Goal: Information Seeking & Learning: Find specific fact

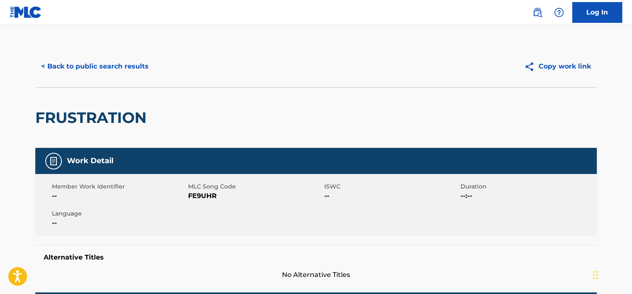
click at [114, 76] on button "< Back to public search results" at bounding box center [94, 66] width 119 height 21
click at [116, 71] on button "< Back to public search results" at bounding box center [94, 66] width 119 height 21
click at [66, 73] on button "< Back to public search results" at bounding box center [94, 66] width 119 height 21
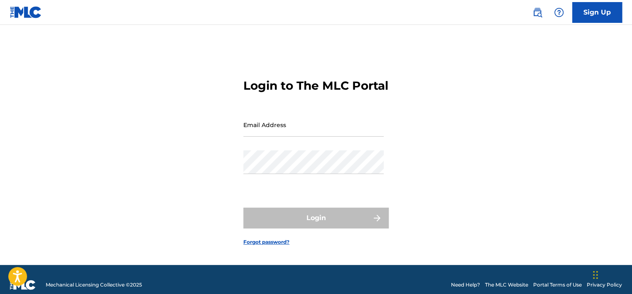
click at [537, 9] on img at bounding box center [537, 12] width 10 height 10
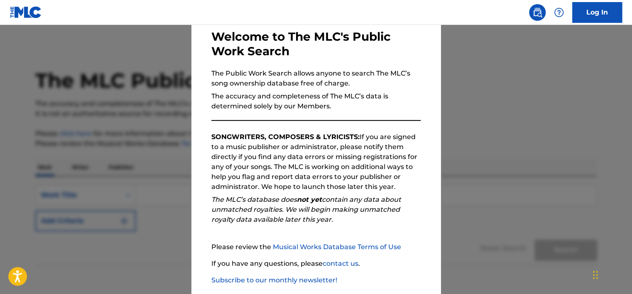
scroll to position [86, 0]
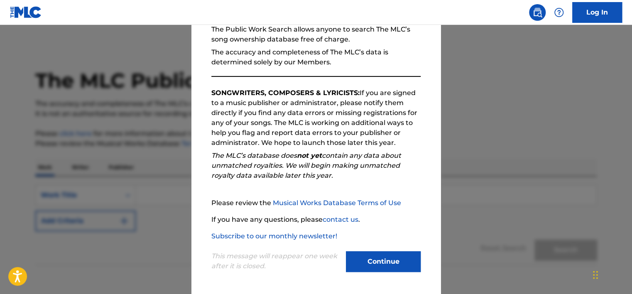
click at [375, 254] on button "Continue" at bounding box center [383, 261] width 75 height 21
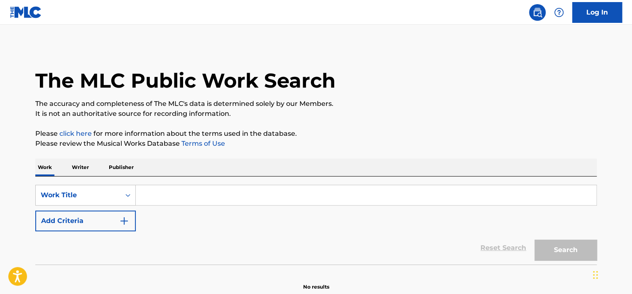
click at [117, 213] on button "Add Criteria" at bounding box center [85, 221] width 100 height 21
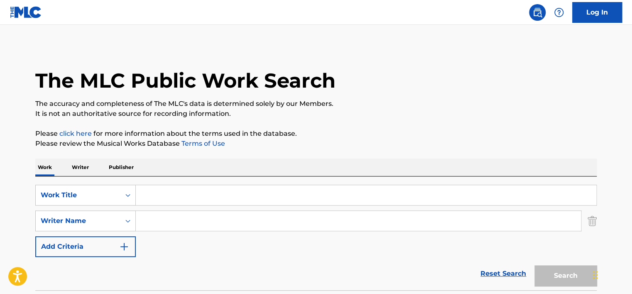
click at [147, 218] on input "Search Form" at bounding box center [358, 221] width 445 height 20
paste input "[PERSON_NAME]"
type input "[PERSON_NAME]"
click at [150, 192] on input "Search Form" at bounding box center [366, 195] width 460 height 20
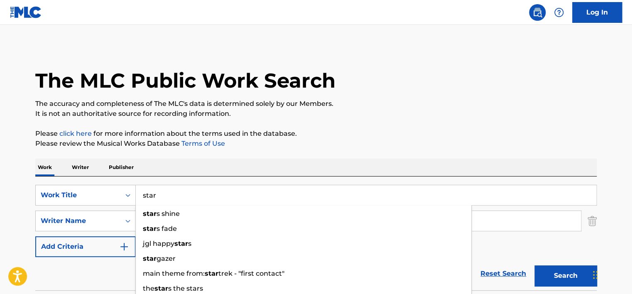
type input "star"
click at [548, 265] on button "Search" at bounding box center [565, 275] width 62 height 21
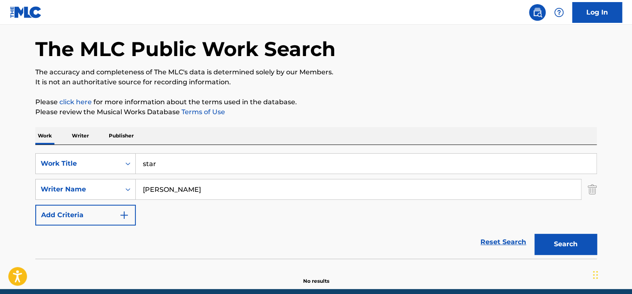
scroll to position [66, 0]
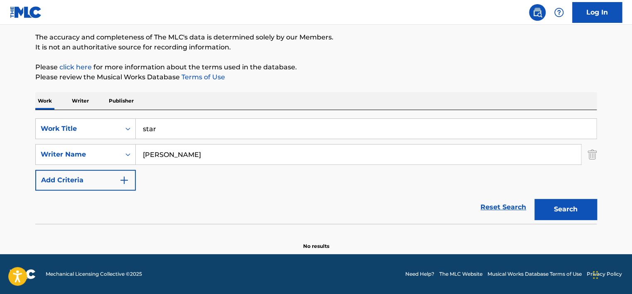
click at [156, 149] on input "[PERSON_NAME]" at bounding box center [358, 154] width 445 height 20
paste input "[PERSON_NAME] [PERSON_NAME]"
type input "[PERSON_NAME] [PERSON_NAME]"
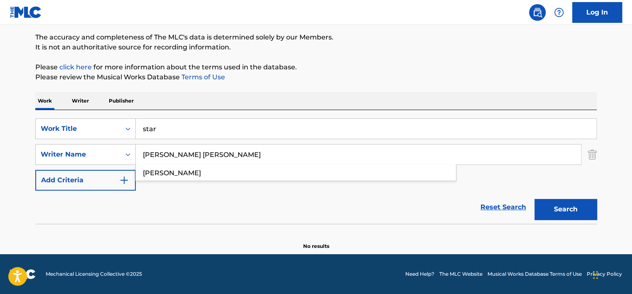
click at [163, 122] on input "star" at bounding box center [366, 129] width 460 height 20
click at [163, 122] on input "d" at bounding box center [366, 129] width 460 height 20
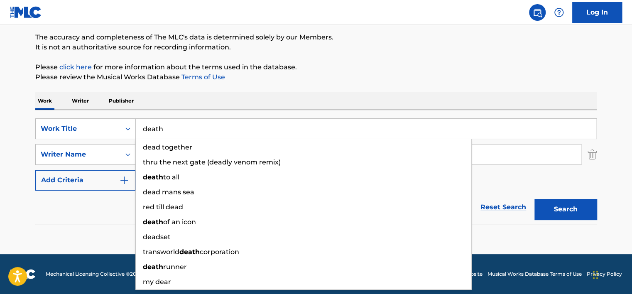
click at [534, 199] on button "Search" at bounding box center [565, 209] width 62 height 21
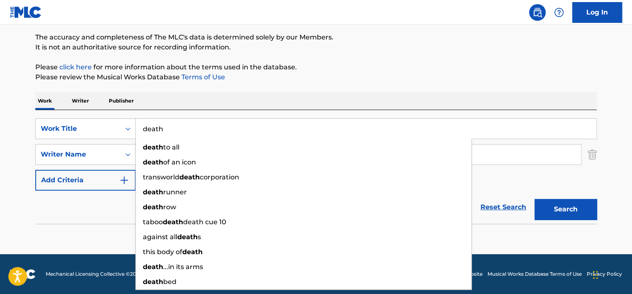
click at [339, 66] on p "Please click here for more information about the terms used in the database." at bounding box center [315, 67] width 561 height 10
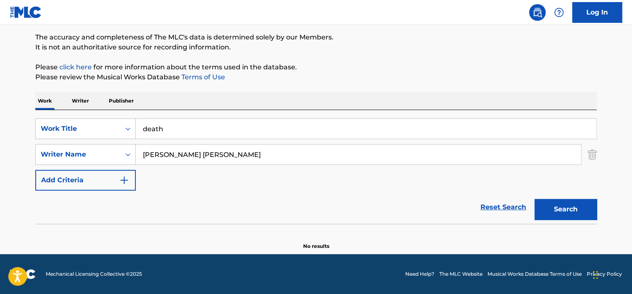
click at [158, 126] on input "death" at bounding box center [366, 129] width 460 height 20
paste input "Can't Rock My Dream Face"
type input "Can't Rock My Dream Face"
click at [217, 161] on input "[PERSON_NAME] [PERSON_NAME]" at bounding box center [358, 154] width 445 height 20
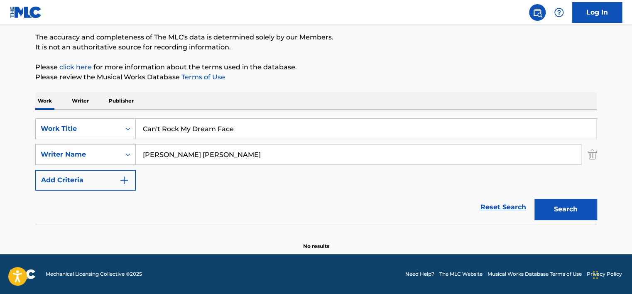
click at [217, 161] on input "[PERSON_NAME] [PERSON_NAME]" at bounding box center [358, 154] width 445 height 20
click at [534, 199] on button "Search" at bounding box center [565, 209] width 62 height 21
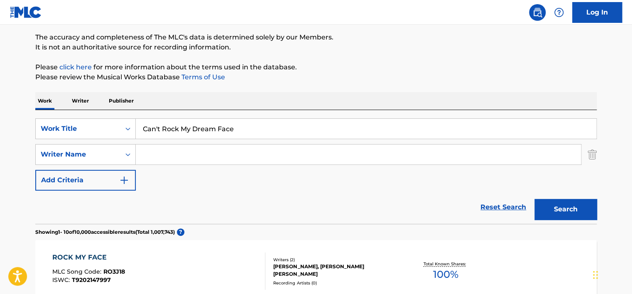
click at [170, 127] on input "Can't Rock My Dream Face" at bounding box center [366, 129] width 460 height 20
paste input "MKULTRA Victim"
click at [566, 204] on button "Search" at bounding box center [565, 209] width 62 height 21
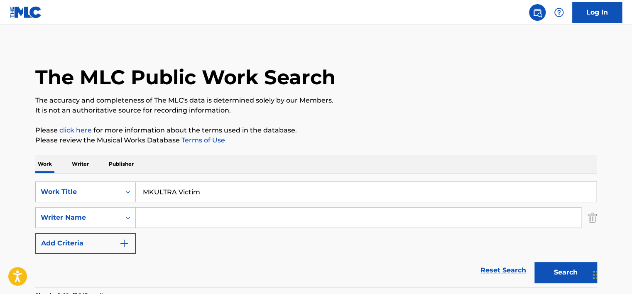
scroll to position [0, 0]
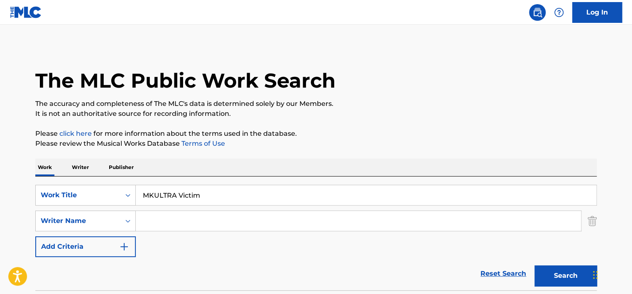
click at [164, 194] on input "MKULTRA Victim" at bounding box center [366, 195] width 460 height 20
paste input "You Shouldn’t Be Allowed to Listen to Music if You Watch The Needle Drop"
type input "You Shouldn’t Be Allowed to Listen to Music if You Watch The Needle Drop"
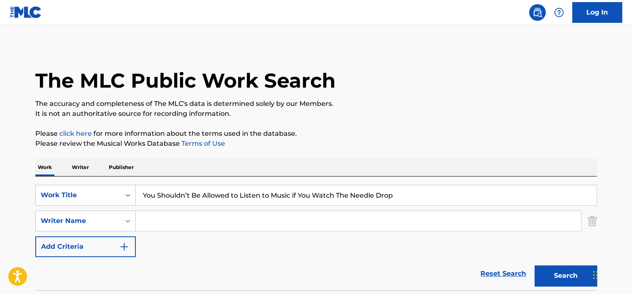
click at [563, 274] on button "Search" at bounding box center [565, 275] width 62 height 21
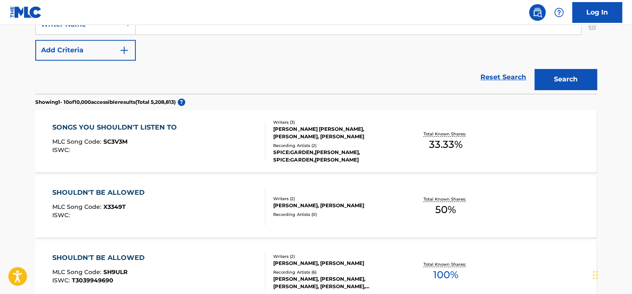
scroll to position [208, 0]
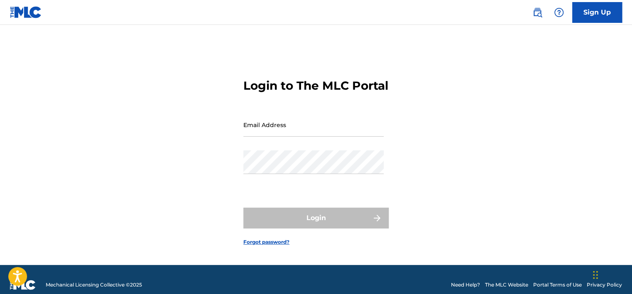
scroll to position [19, 0]
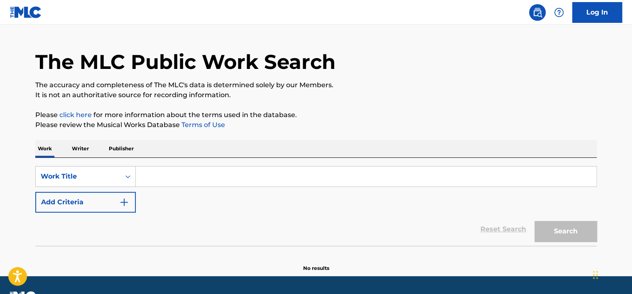
click at [176, 168] on input "Search Form" at bounding box center [366, 176] width 460 height 20
paste input "the World Ruined a Whole Generation of Women"
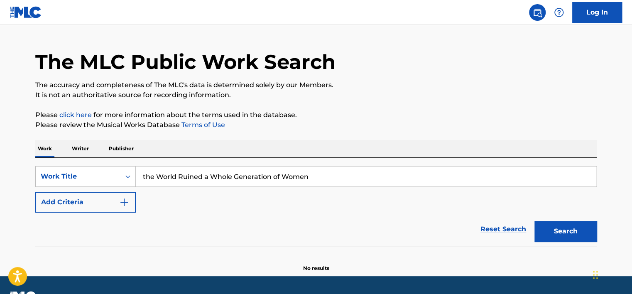
click at [531, 227] on div "Reset Search Search" at bounding box center [315, 229] width 561 height 33
click at [547, 228] on button "Search" at bounding box center [565, 231] width 62 height 21
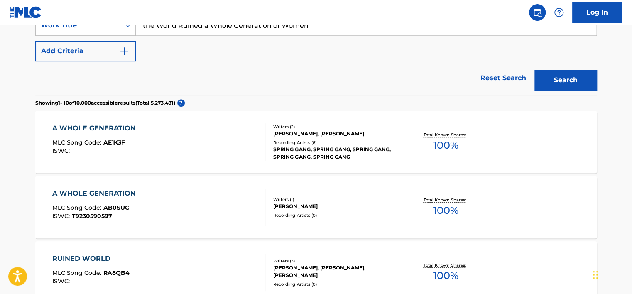
scroll to position [109, 0]
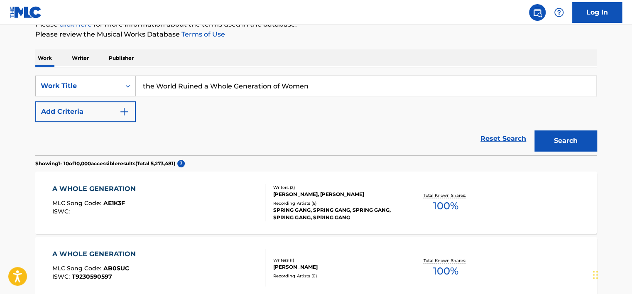
click at [177, 81] on input "the World Ruined a Whole Generation of Women" at bounding box center [366, 86] width 460 height 20
paste input "Pitit [PERSON_NAME]"
type input "Pitit [PERSON_NAME]"
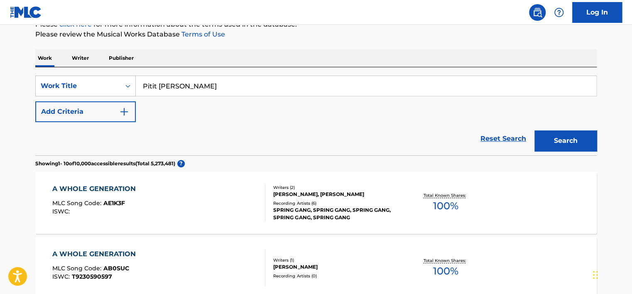
click at [545, 137] on button "Search" at bounding box center [565, 140] width 62 height 21
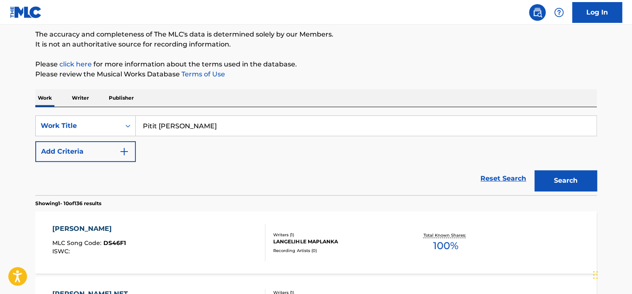
scroll to position [68, 0]
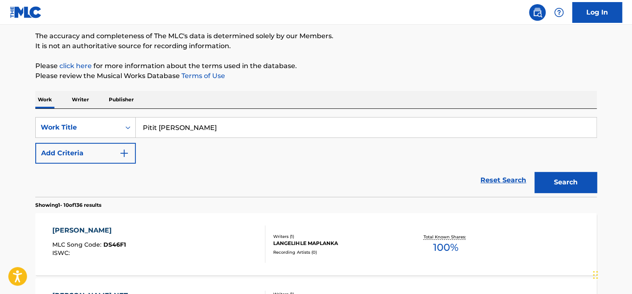
click at [131, 152] on button "Add Criteria" at bounding box center [85, 153] width 100 height 21
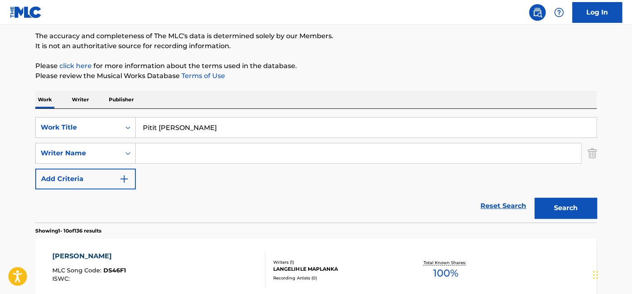
click at [175, 160] on input "Search Form" at bounding box center [358, 153] width 445 height 20
paste input "[PERSON_NAME]"
type input "[PERSON_NAME]"
click at [184, 121] on input "Pitit [PERSON_NAME]" at bounding box center [366, 128] width 460 height 20
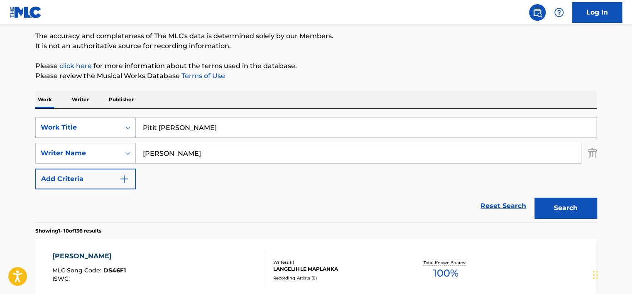
click at [184, 121] on input "Pitit [PERSON_NAME]" at bounding box center [366, 128] width 460 height 20
paste input "[PERSON_NAME]"
click at [559, 205] on button "Search" at bounding box center [565, 208] width 62 height 21
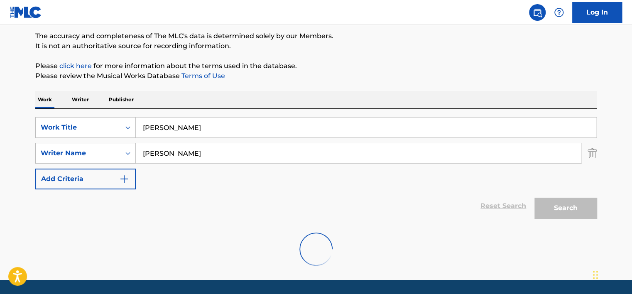
scroll to position [66, 0]
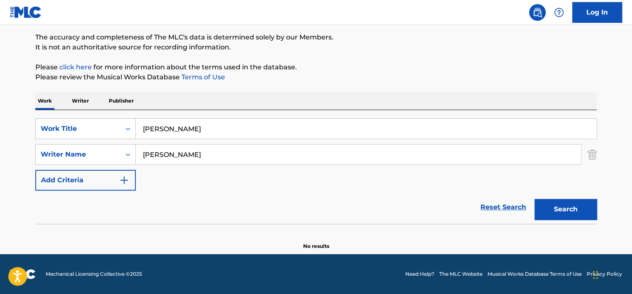
click at [164, 135] on input "[PERSON_NAME]" at bounding box center [366, 129] width 460 height 20
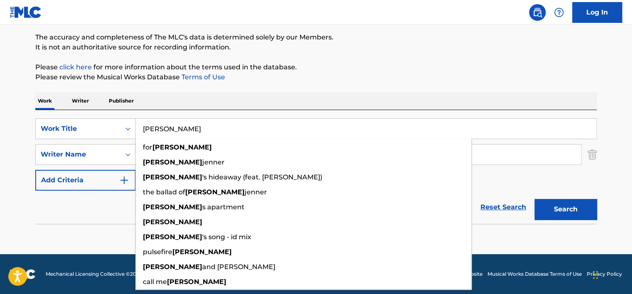
click at [164, 135] on input "[PERSON_NAME]" at bounding box center [366, 129] width 460 height 20
paste input "baebue dayirtaa"
type input "baebue dayirtaa"
click at [224, 100] on div "Work Writer Publisher" at bounding box center [315, 100] width 561 height 17
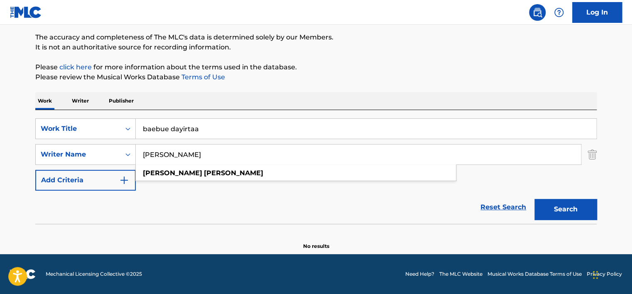
click at [201, 151] on input "[PERSON_NAME]" at bounding box center [358, 154] width 445 height 20
click at [201, 151] on input "Search Form" at bounding box center [358, 154] width 445 height 20
click at [534, 199] on button "Search" at bounding box center [565, 209] width 62 height 21
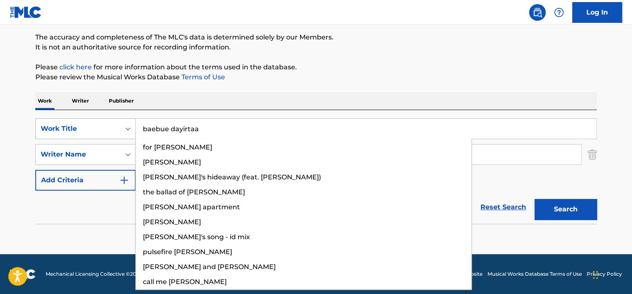
drag, startPoint x: 172, startPoint y: 128, endPoint x: 82, endPoint y: 122, distance: 90.7
click at [82, 122] on div "SearchWithCriteriac4e15953-ec06-407c-babd-bc7a9591efa1 Work Title baebue dayirt…" at bounding box center [315, 128] width 561 height 21
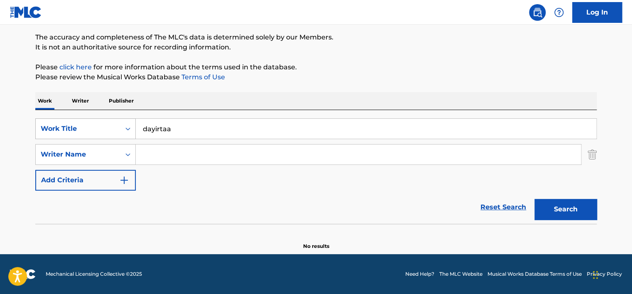
click at [534, 199] on button "Search" at bounding box center [565, 209] width 62 height 21
click at [154, 130] on input "dayirta" at bounding box center [366, 129] width 460 height 20
click at [534, 199] on button "Search" at bounding box center [565, 209] width 62 height 21
click at [191, 125] on input "dairta" at bounding box center [366, 129] width 460 height 20
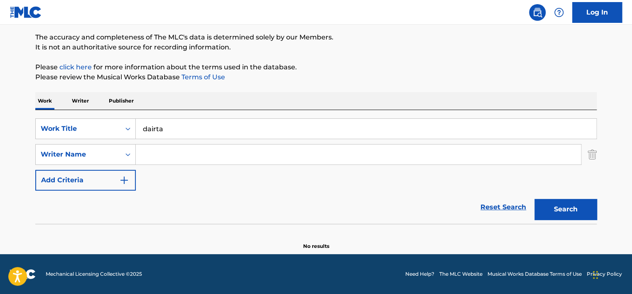
click at [191, 125] on input "dairta" at bounding box center [366, 129] width 460 height 20
paste input "Crazy? I Was Crazy Once..."
click at [561, 203] on button "Search" at bounding box center [565, 209] width 62 height 21
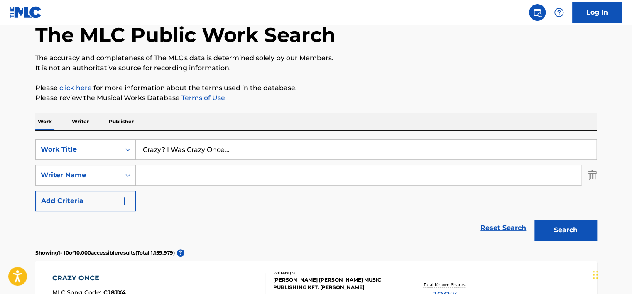
scroll to position [25, 0]
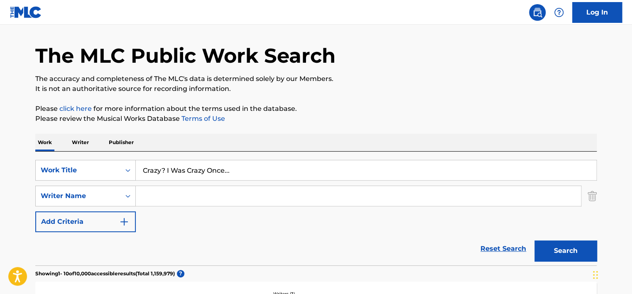
click at [179, 176] on input "Crazy? I Was Crazy Once..." at bounding box center [366, 170] width 460 height 20
paste input "I’ll Tell Me Ma / Belle of [GEOGRAPHIC_DATA]"
type input "I’ll Tell Me Ma / Belle of [GEOGRAPHIC_DATA]"
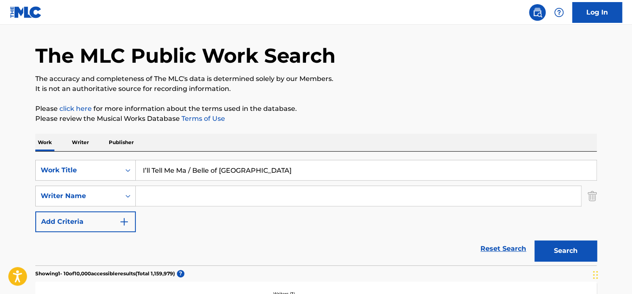
click at [558, 260] on button "Search" at bounding box center [565, 250] width 62 height 21
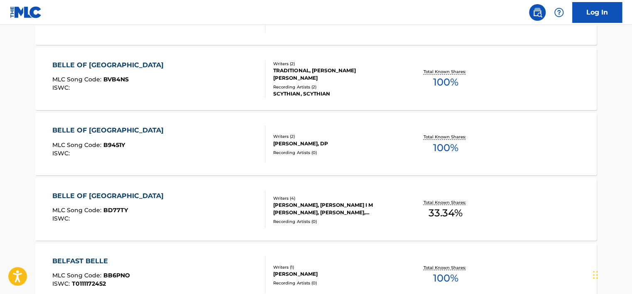
scroll to position [633, 0]
